Goal: Transaction & Acquisition: Subscribe to service/newsletter

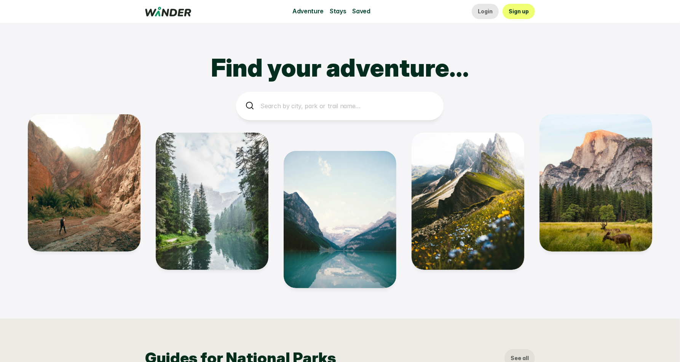
click at [490, 14] on p "Login" at bounding box center [485, 11] width 15 height 8
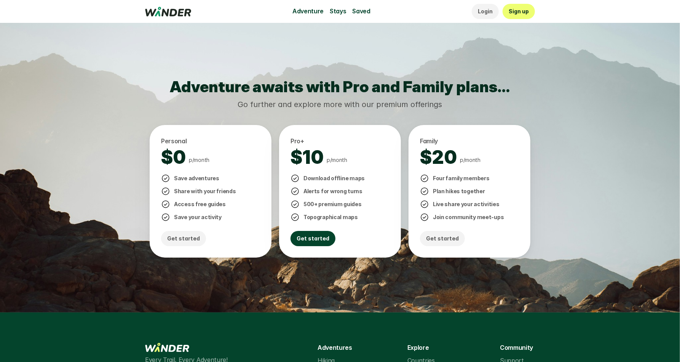
click at [306, 242] on link "Get started" at bounding box center [312, 238] width 45 height 15
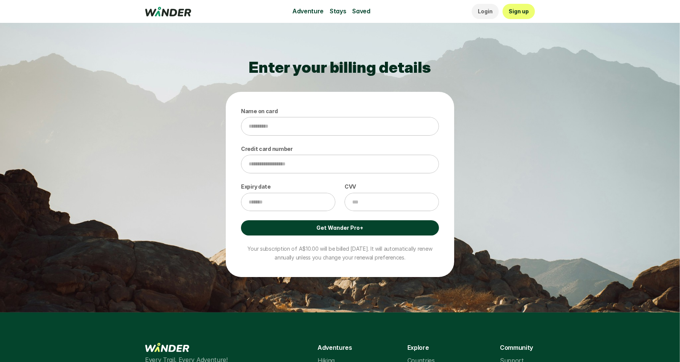
click at [327, 225] on p "Get Wander Pro+" at bounding box center [340, 227] width 47 height 8
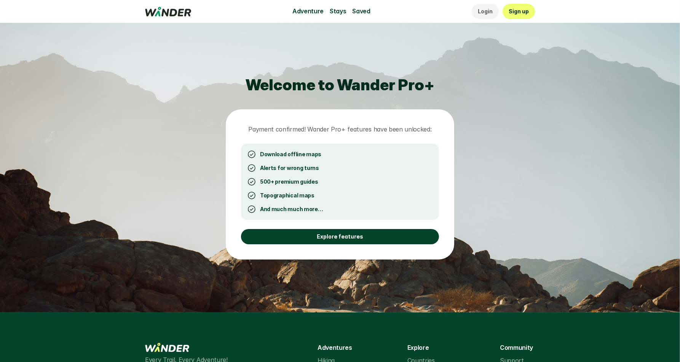
click at [326, 236] on p "Explore features" at bounding box center [340, 236] width 46 height 8
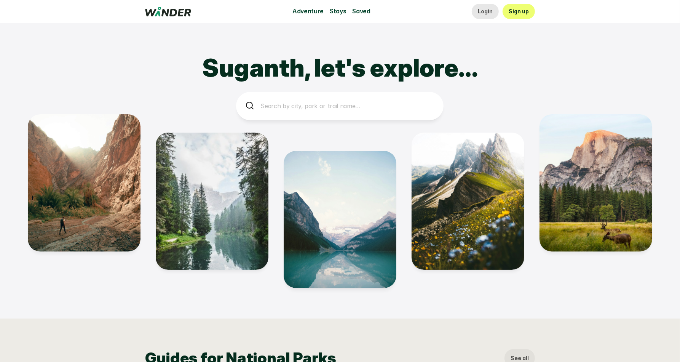
click at [488, 14] on p "Login" at bounding box center [485, 11] width 15 height 8
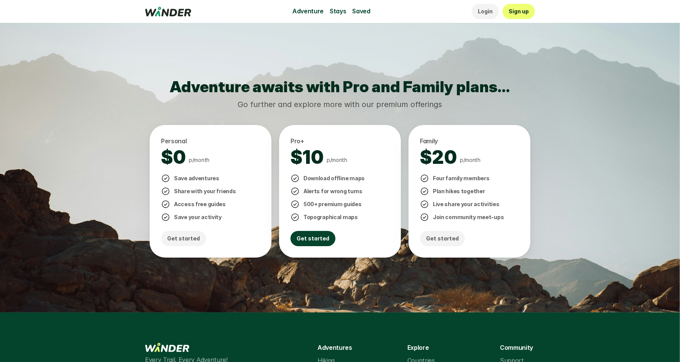
drag, startPoint x: 206, startPoint y: 175, endPoint x: 175, endPoint y: 193, distance: 35.6
click at [204, 175] on p "Save adventures" at bounding box center [196, 178] width 45 height 8
click at [527, 12] on p "Sign up" at bounding box center [519, 11] width 20 height 8
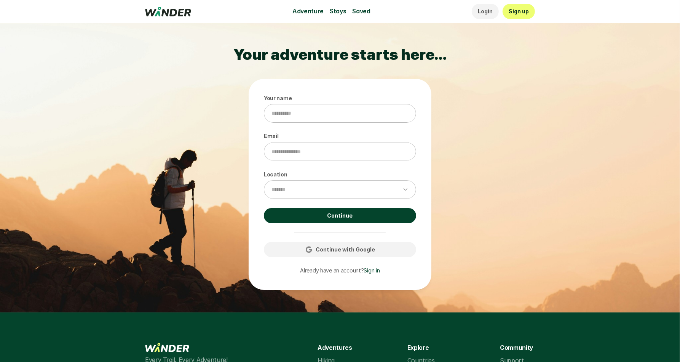
click at [365, 218] on link "Continue" at bounding box center [340, 215] width 152 height 15
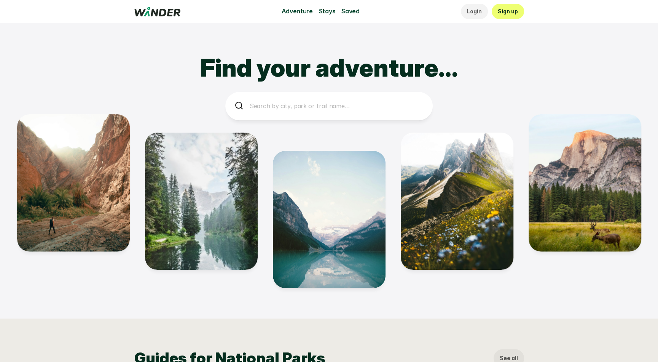
click at [504, 17] on link "Sign up" at bounding box center [508, 11] width 32 height 15
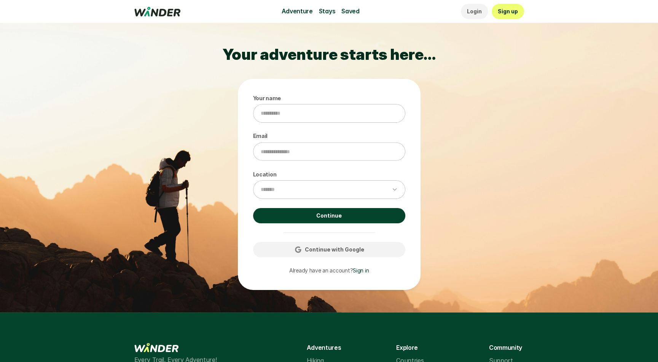
click at [344, 206] on div "Your name Email Location ******* ********* ********* Continue Continue with Goo…" at bounding box center [329, 184] width 183 height 211
click at [344, 210] on link "Continue" at bounding box center [329, 215] width 152 height 15
